Goal: Book appointment/travel/reservation

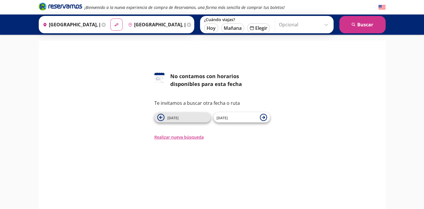
click at [179, 116] on span "[DATE]" at bounding box center [187, 117] width 40 height 7
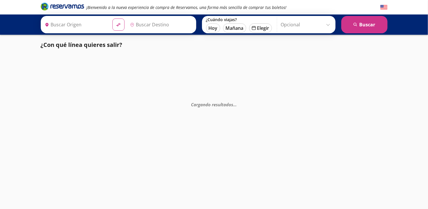
type input "[GEOGRAPHIC_DATA], [GEOGRAPHIC_DATA]"
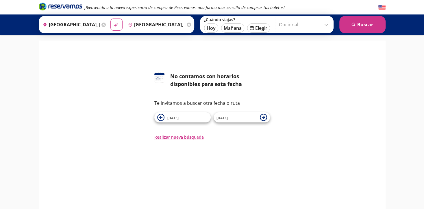
click at [126, 72] on div "126 No contamos con horarios disponibles para esta fecha Te invitamos a buscar …" at bounding box center [212, 106] width 338 height 68
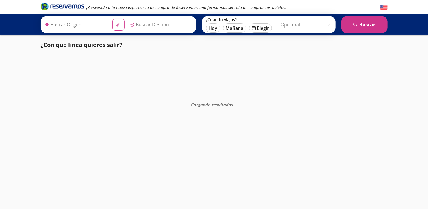
type input "[GEOGRAPHIC_DATA], [GEOGRAPHIC_DATA]"
